Goal: Check status: Check status

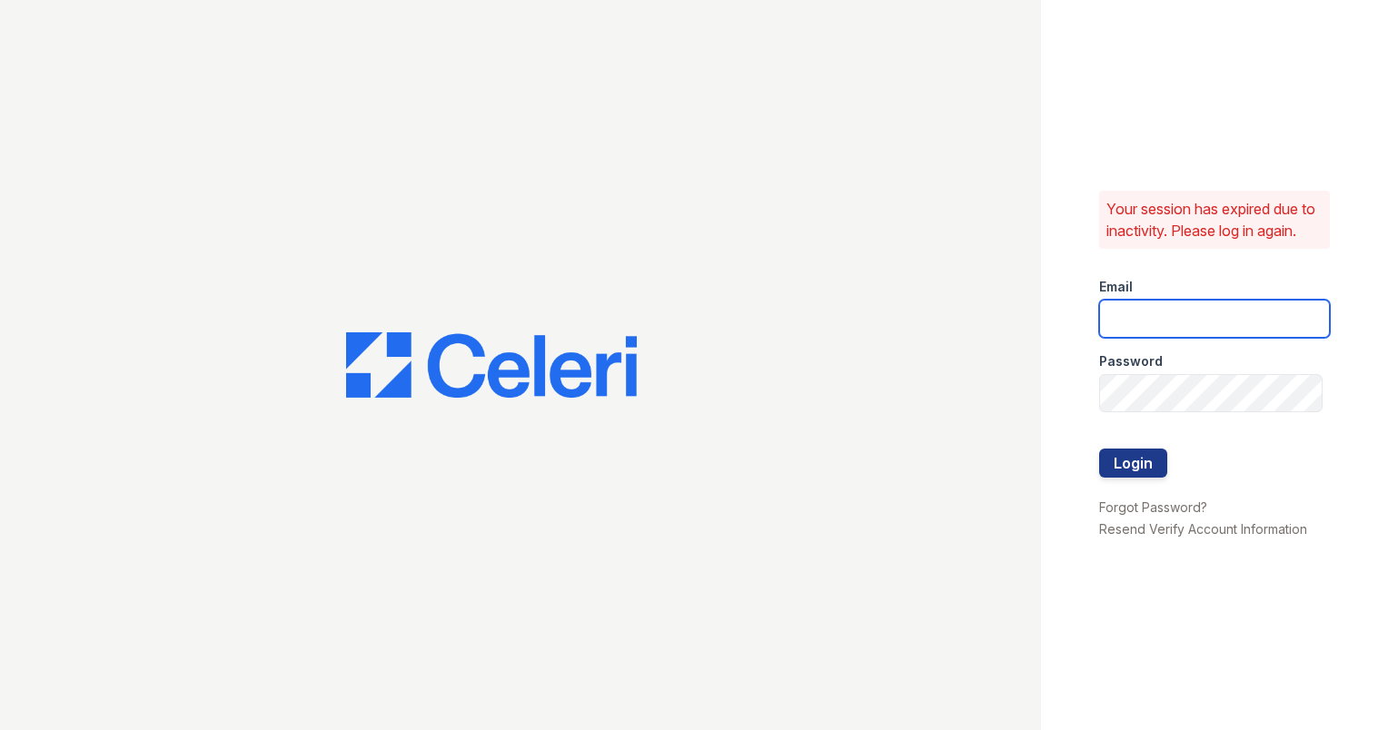
click at [1282, 325] on input "email" at bounding box center [1214, 319] width 231 height 38
type input "ashberry@mmgmgt.com"
click at [1348, 249] on div "Your session has expired due to inactivity. Please log in again. Email ashberry…" at bounding box center [1214, 365] width 347 height 730
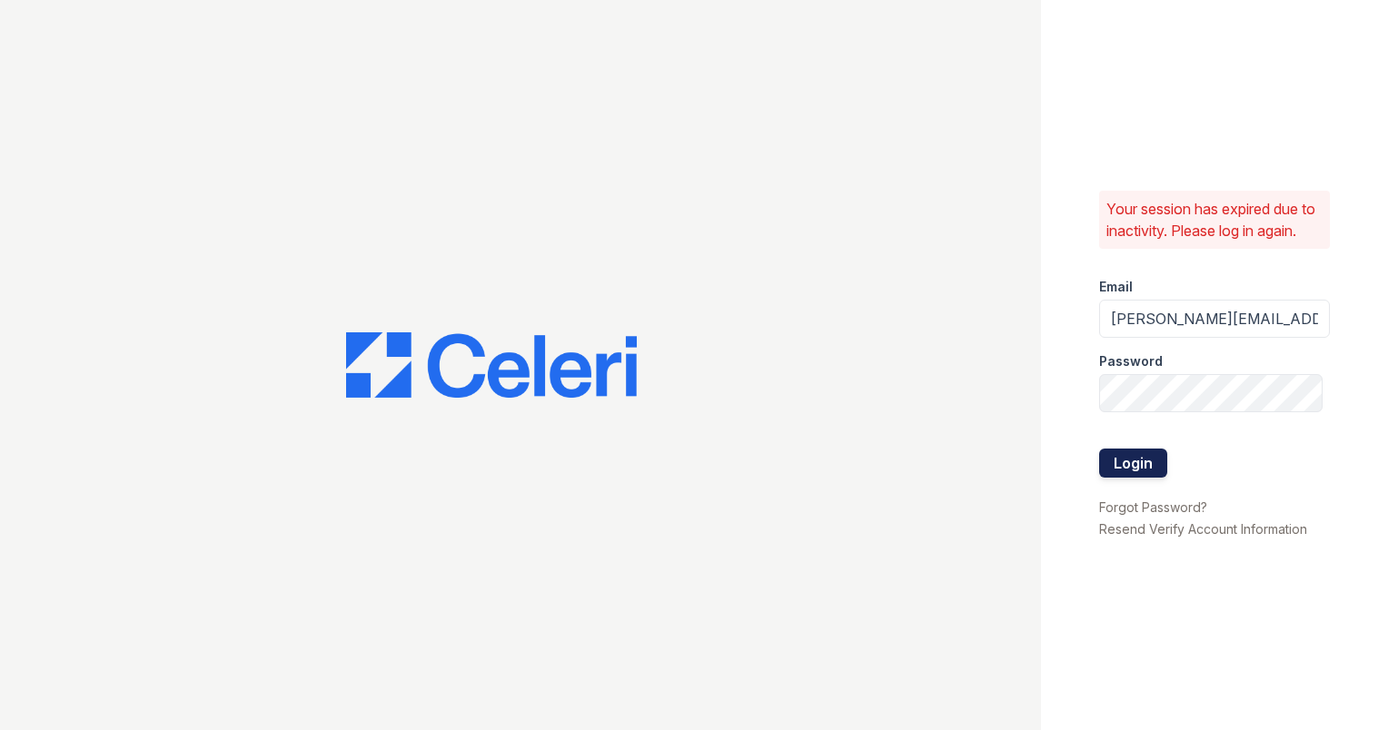
click at [1131, 468] on button "Login" at bounding box center [1133, 463] width 68 height 29
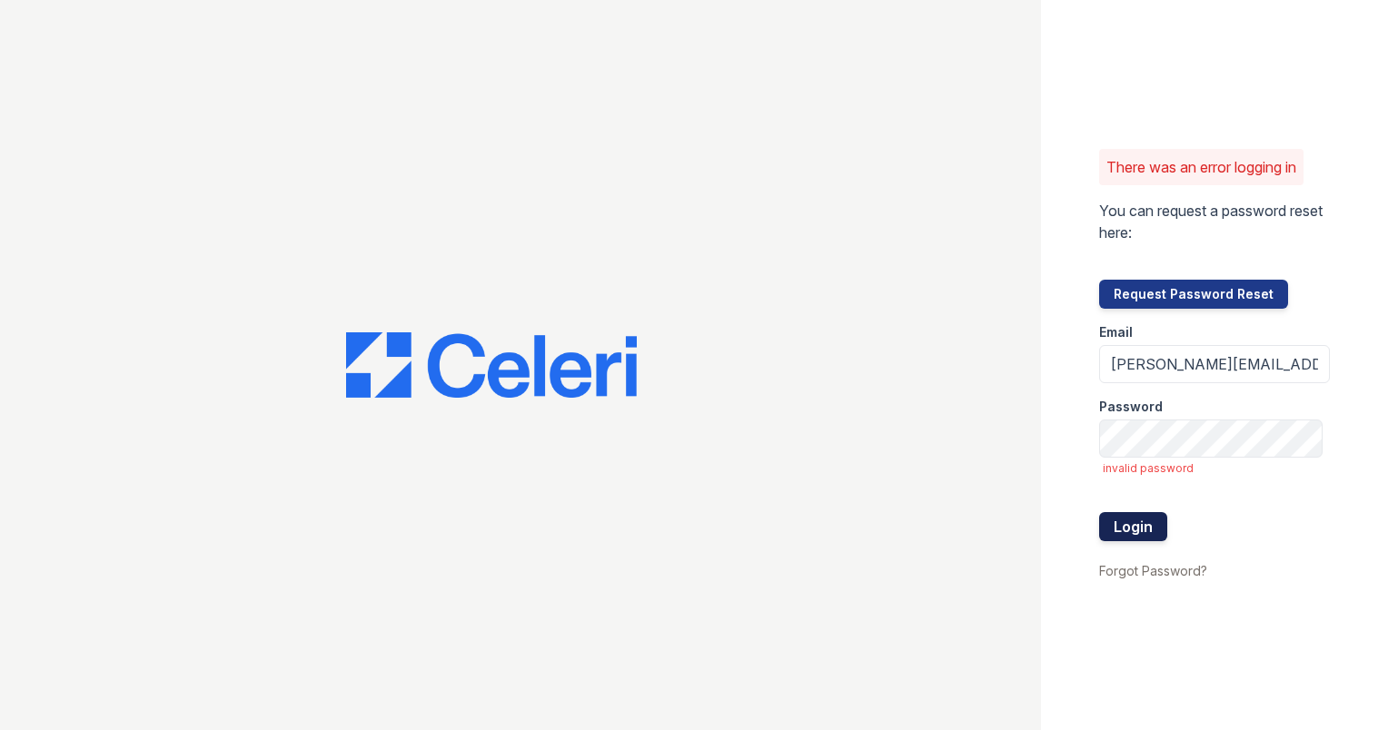
click at [1137, 523] on button "Login" at bounding box center [1133, 526] width 68 height 29
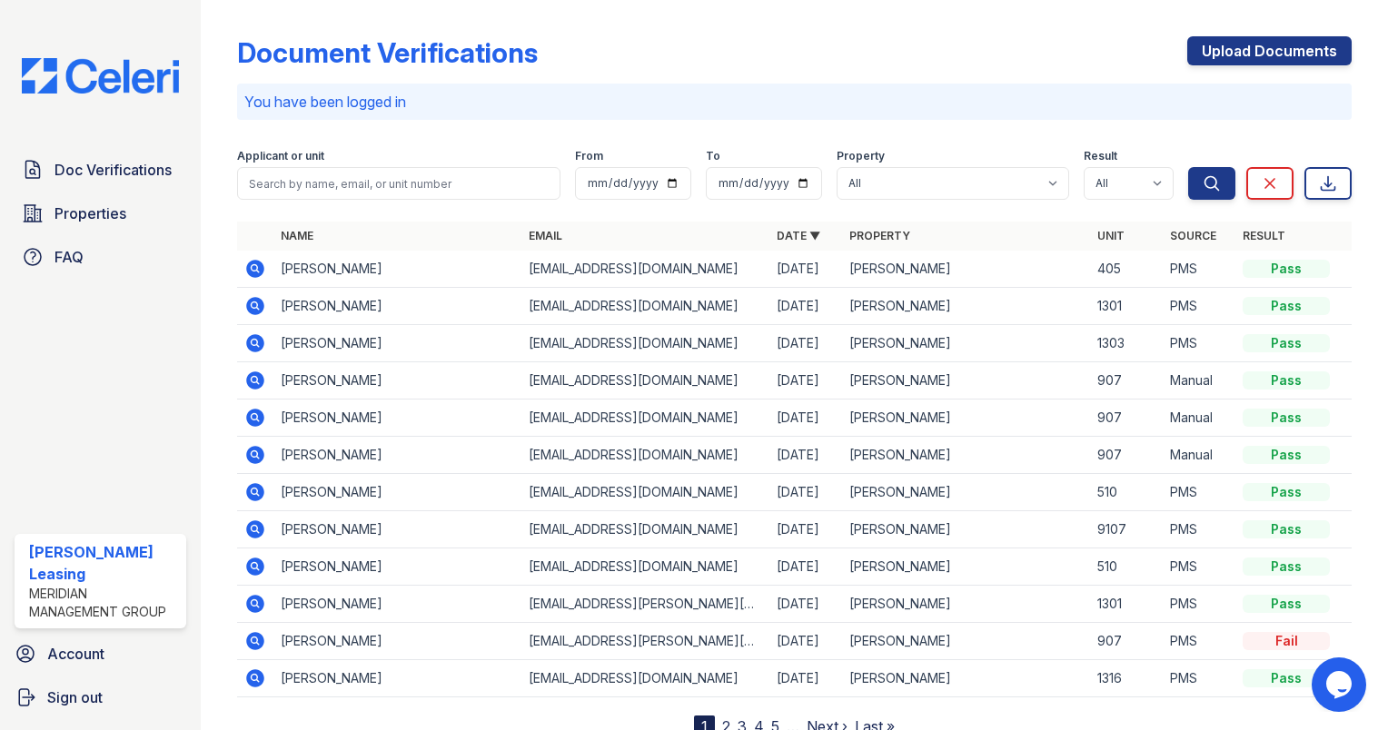
click at [256, 268] on icon at bounding box center [254, 267] width 5 height 5
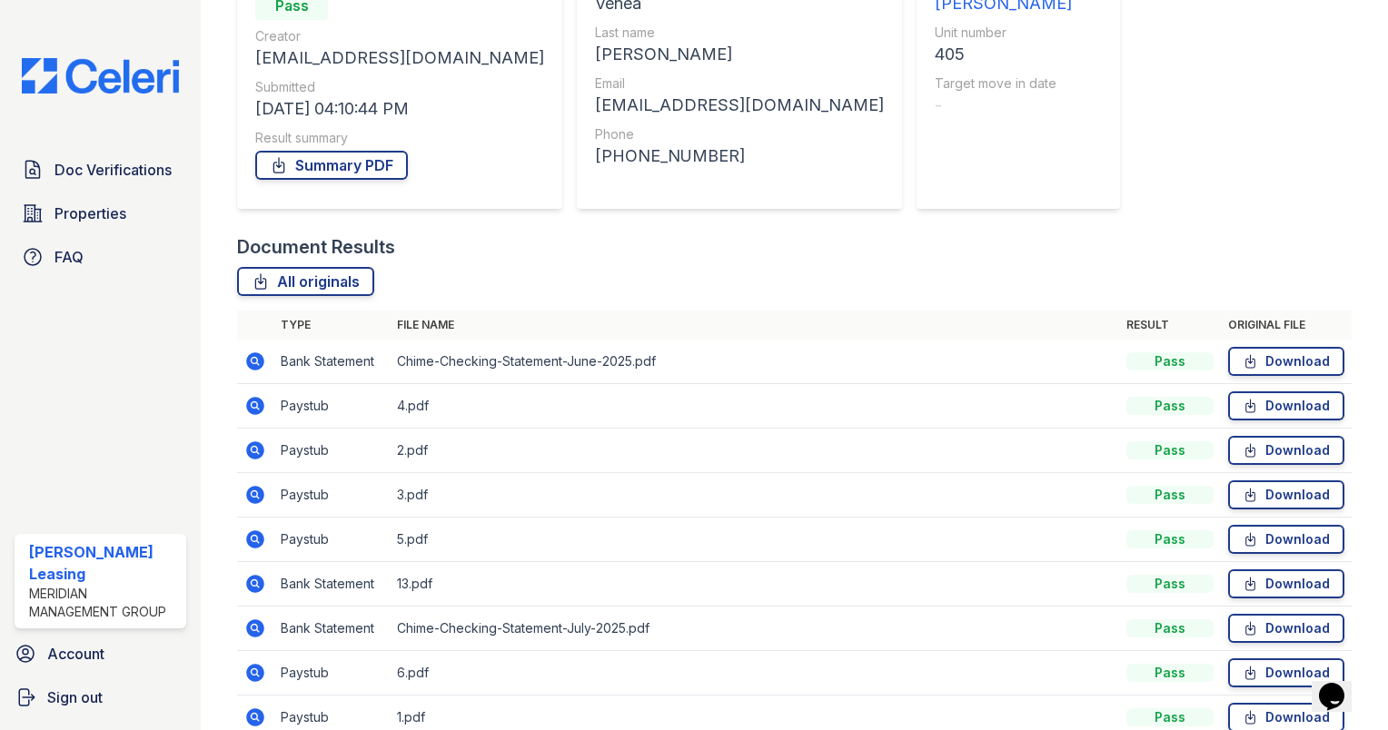
scroll to position [301, 0]
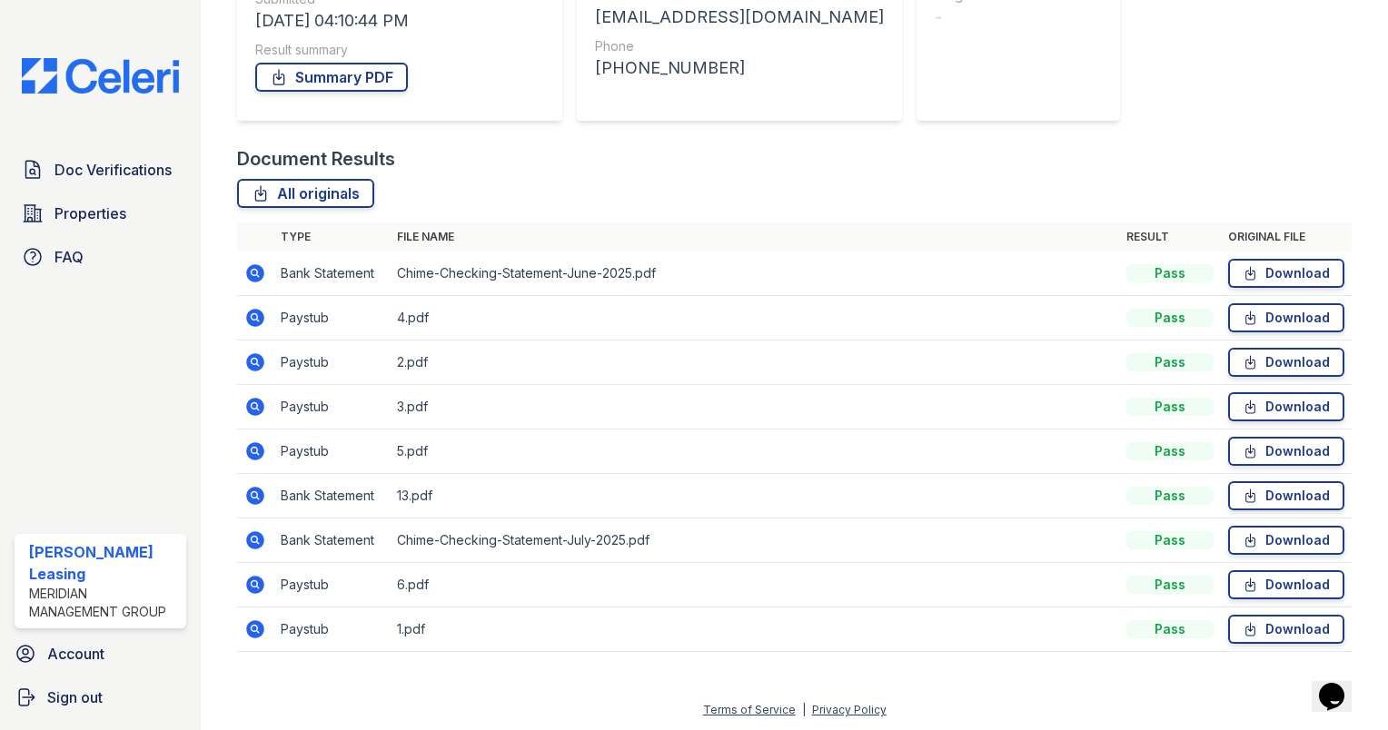
click at [252, 269] on icon at bounding box center [255, 274] width 22 height 22
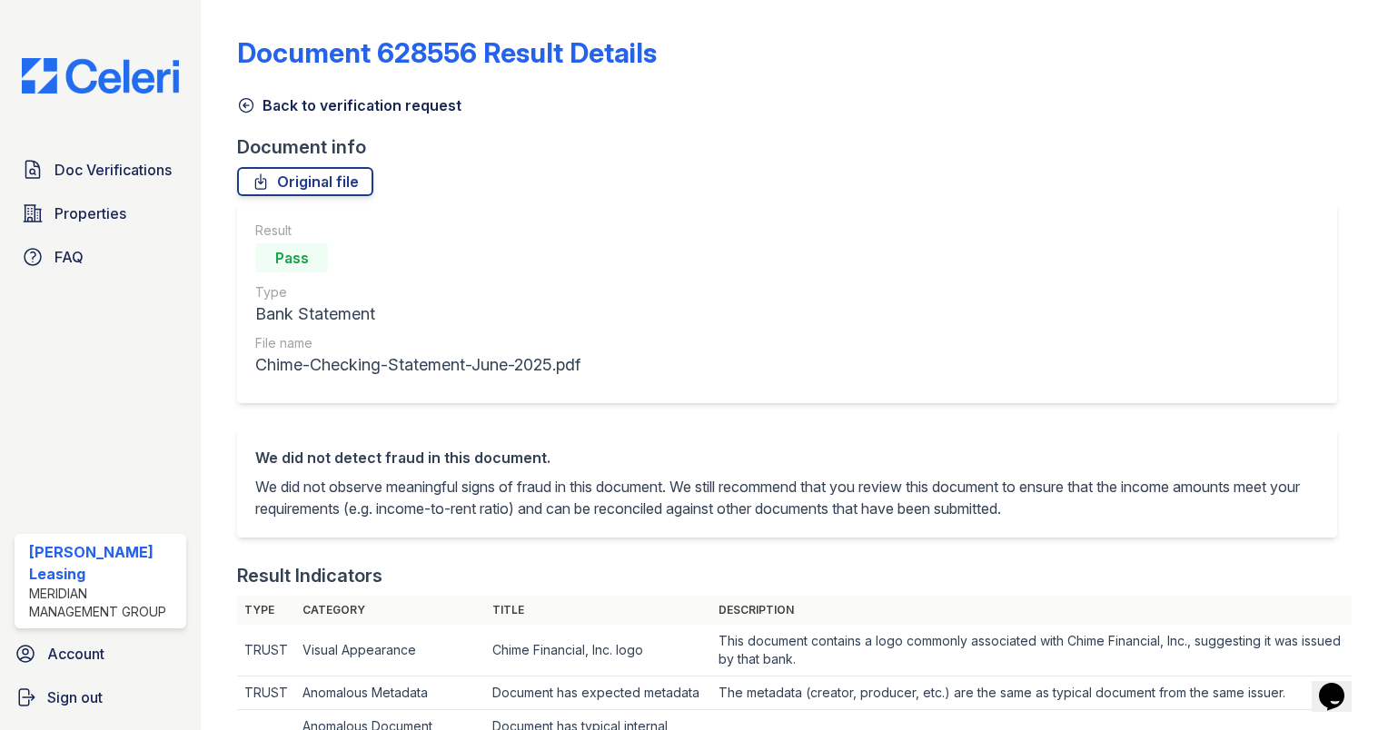
click at [246, 108] on icon at bounding box center [246, 105] width 18 height 18
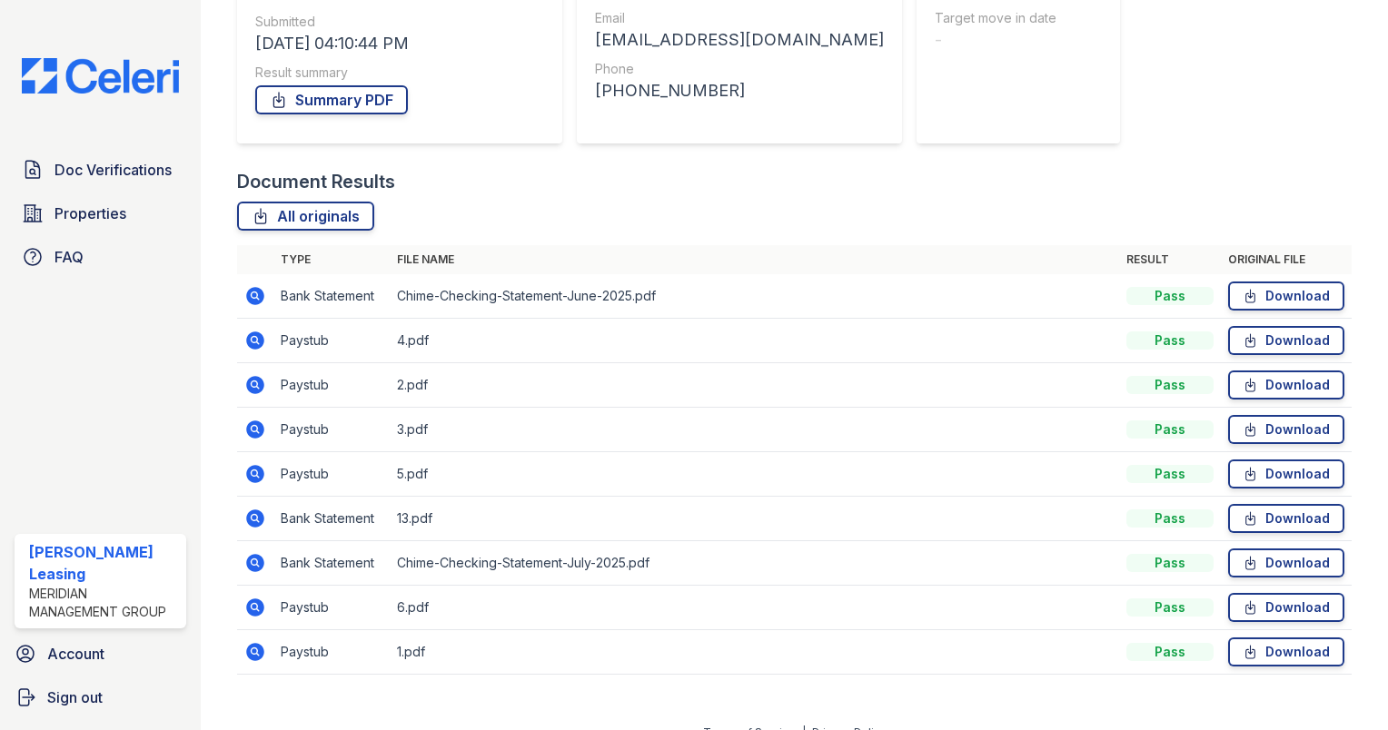
scroll to position [301, 0]
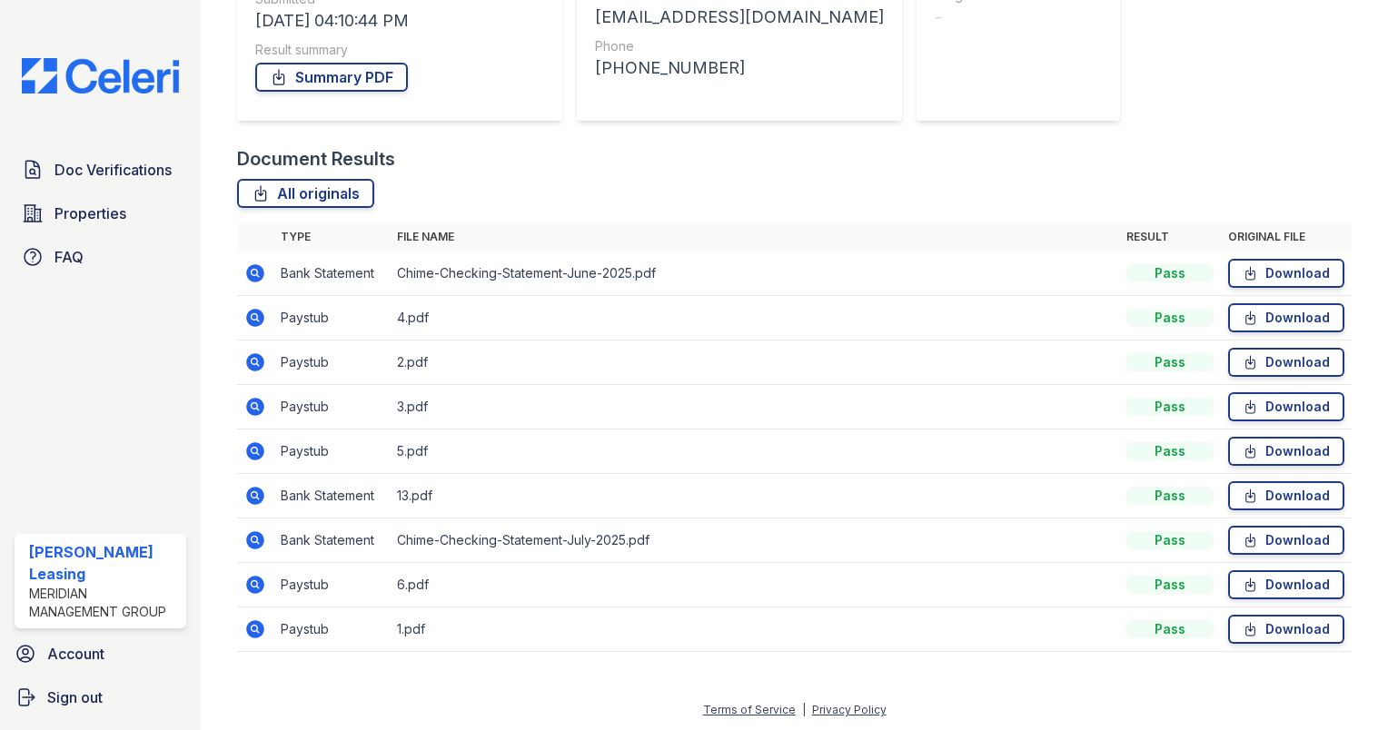
click at [252, 311] on icon at bounding box center [255, 318] width 18 height 18
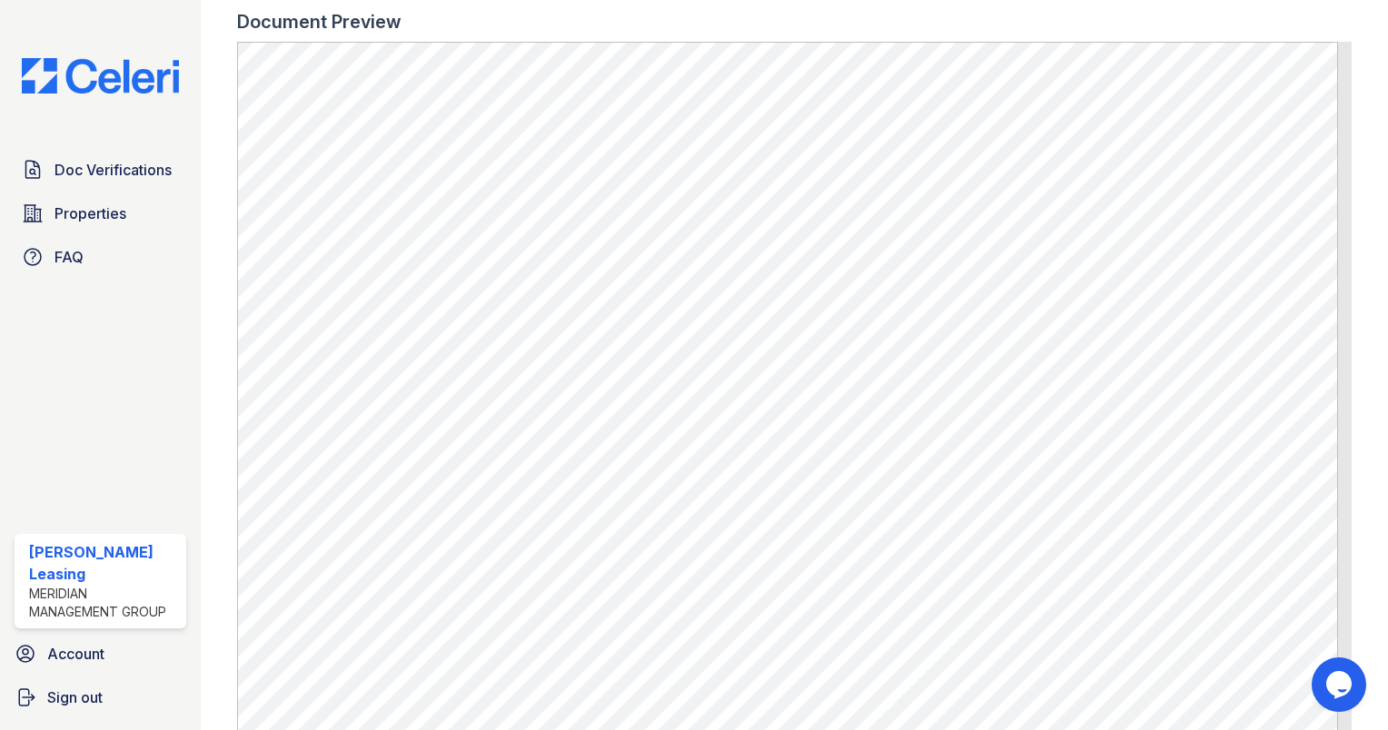
scroll to position [696, 0]
click at [1030, 15] on div "Document Preview" at bounding box center [794, 27] width 1115 height 25
